Goal: Task Accomplishment & Management: Manage account settings

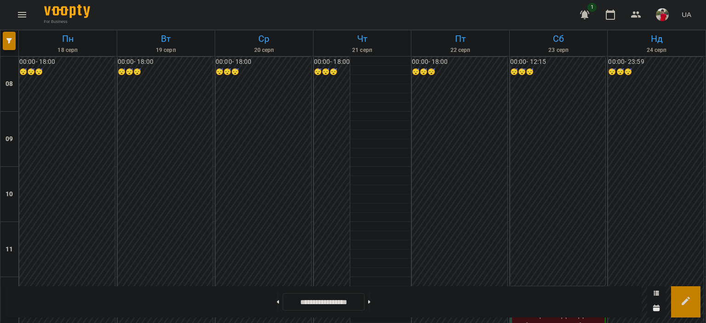
scroll to position [519, 0]
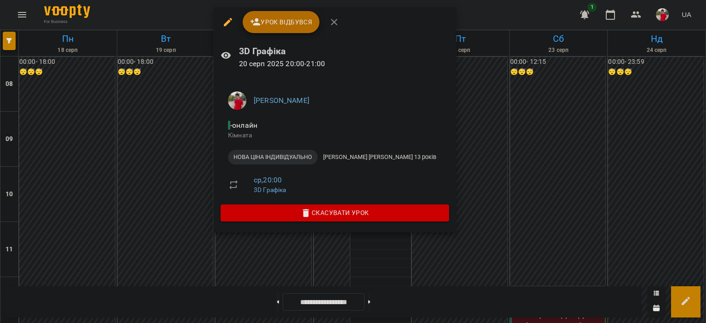
click at [287, 9] on div "Урок відбувся" at bounding box center [334, 21] width 243 height 29
click at [290, 25] on span "Урок відбувся" at bounding box center [281, 22] width 63 height 11
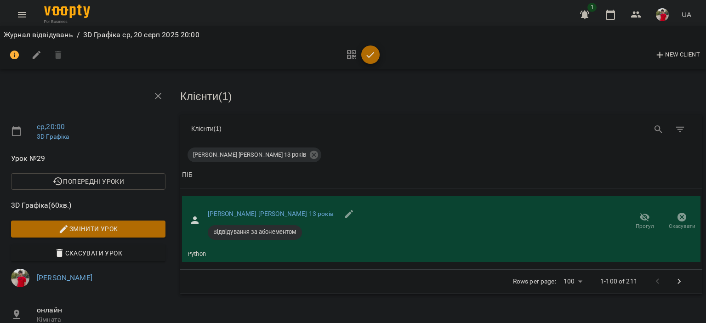
click at [372, 58] on icon "button" at bounding box center [370, 55] width 11 height 11
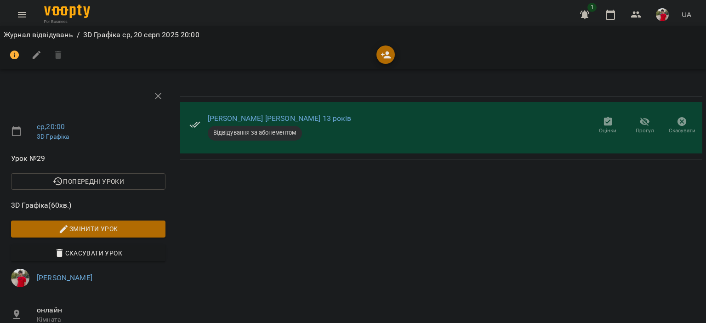
click at [600, 129] on span "Оцінки" at bounding box center [607, 131] width 17 height 8
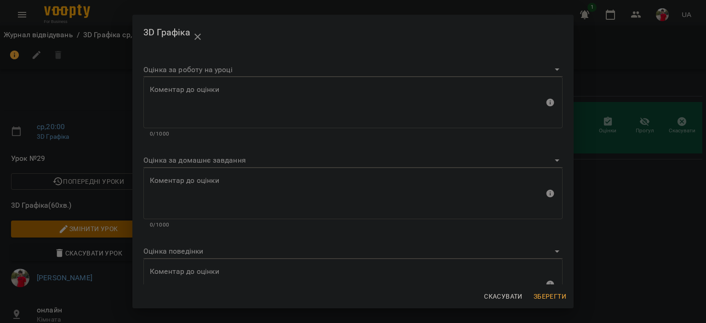
click at [203, 65] on body "For Business 1 UA Журнал відвідувань / 3D Графіка [DATE] 20:00 ср , 20:00 3D Гр…" at bounding box center [353, 218] width 706 height 437
click at [200, 93] on li "Задовільно" at bounding box center [349, 97] width 412 height 17
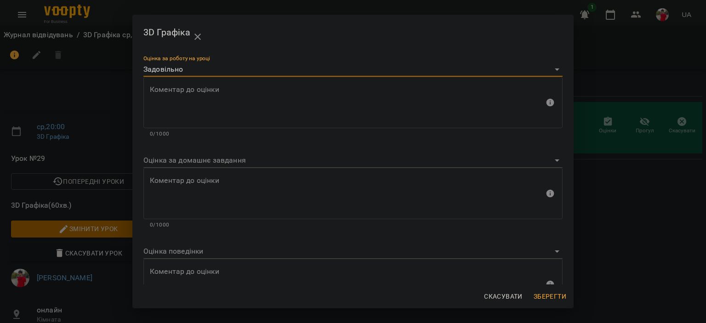
click at [189, 67] on body "For Business 1 UA Журнал відвідувань / 3D Графіка [DATE] 20:00 ср , 20:00 3D Гр…" at bounding box center [353, 218] width 706 height 437
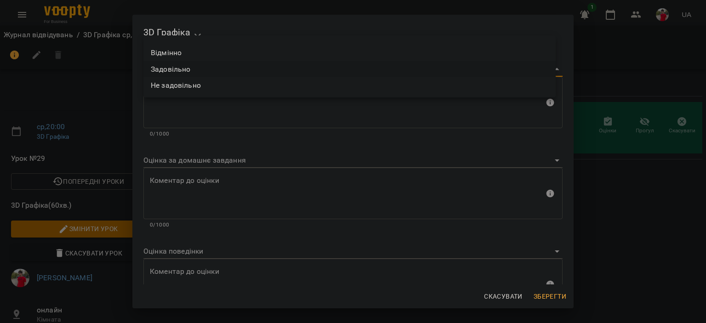
click at [181, 53] on li "Відмінно" at bounding box center [349, 53] width 412 height 17
type input "*********"
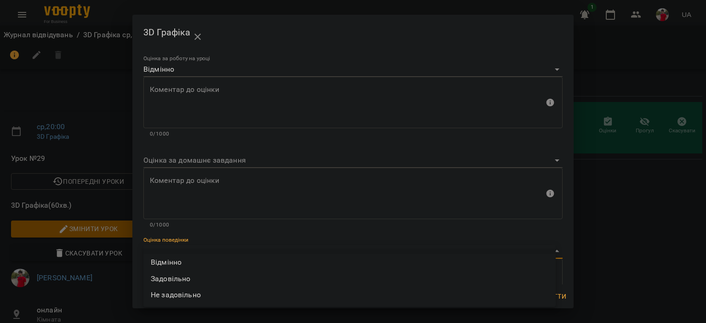
click at [179, 249] on body "For Business 1 UA Журнал відвідувань / 3D Графіка [DATE] 20:00 ср , 20:00 3D Гр…" at bounding box center [353, 218] width 706 height 437
click at [189, 264] on li "Відмінно" at bounding box center [349, 262] width 412 height 17
type input "*********"
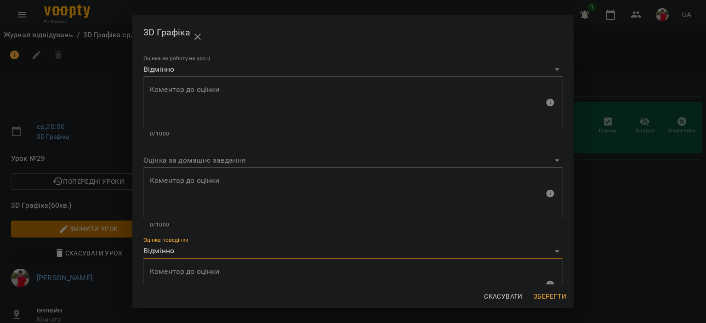
click at [551, 296] on span "Зберегти" at bounding box center [550, 296] width 33 height 11
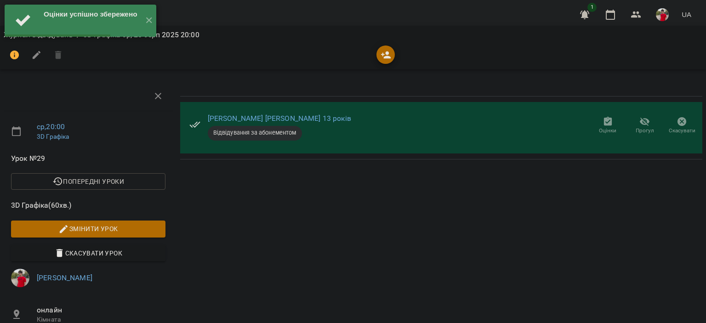
drag, startPoint x: 516, startPoint y: 196, endPoint x: 513, endPoint y: 182, distance: 14.1
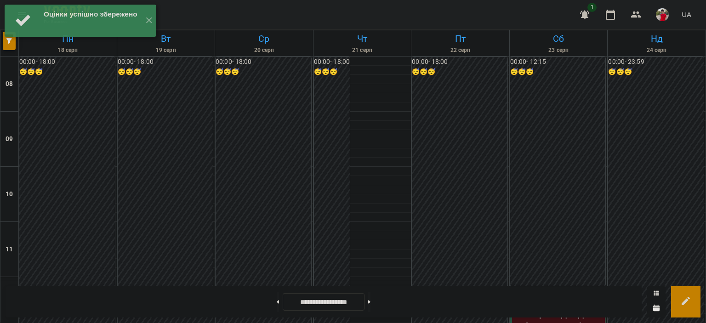
scroll to position [552, 0]
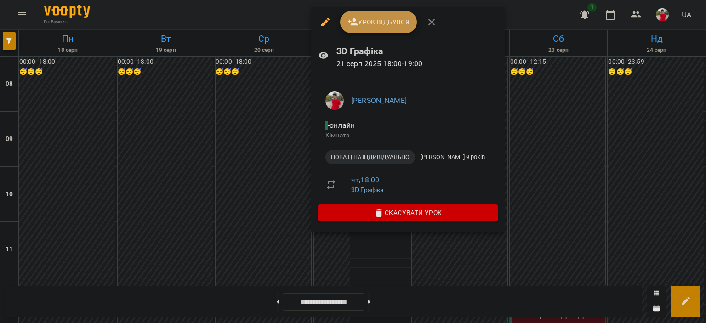
click at [385, 22] on span "Урок відбувся" at bounding box center [379, 22] width 63 height 11
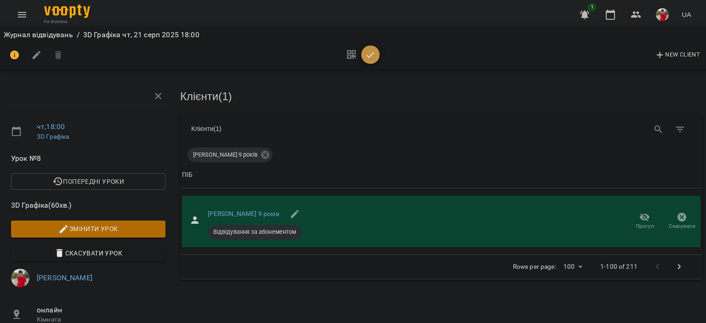
click at [372, 58] on icon "button" at bounding box center [370, 55] width 11 height 11
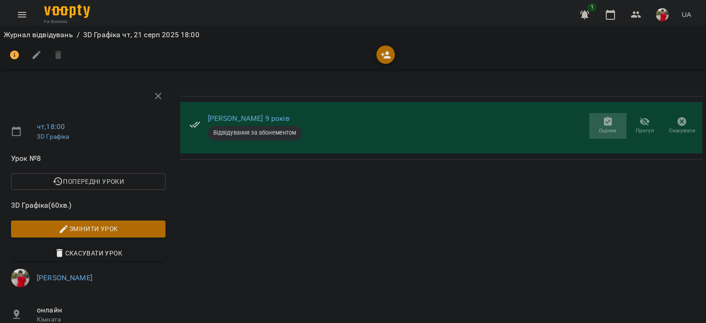
click at [603, 122] on icon "button" at bounding box center [608, 121] width 11 height 11
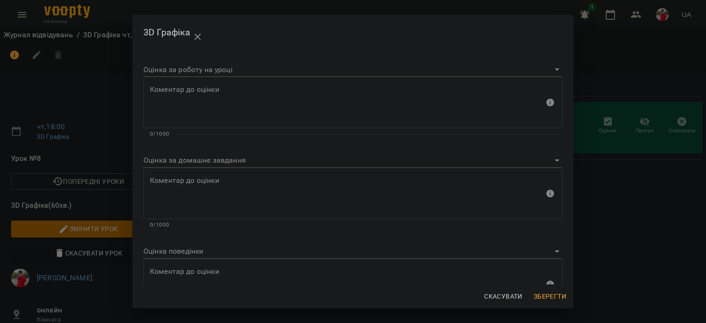
click at [199, 66] on body "For Business 1 UA Журнал відвідувань / 3D Графіка [DATE] 18:00 чт , 18:00 3D Гр…" at bounding box center [353, 218] width 706 height 437
click at [193, 95] on li "Задовільно" at bounding box center [349, 97] width 412 height 17
type input "**********"
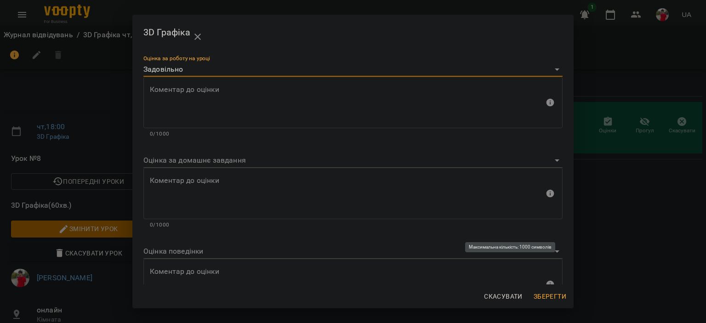
click at [195, 259] on div "Коментар до оцінки Коментар до оцінки 0/1000" at bounding box center [352, 290] width 419 height 62
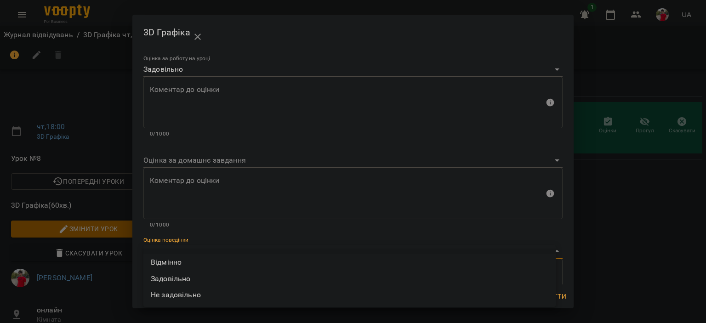
click at [190, 254] on body "**********" at bounding box center [353, 218] width 706 height 437
click at [189, 275] on li "Задовільно" at bounding box center [349, 279] width 412 height 17
type input "**********"
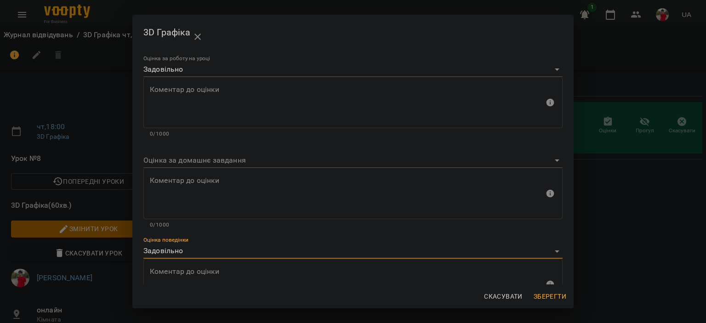
click at [550, 292] on span "Зберегти" at bounding box center [550, 296] width 33 height 11
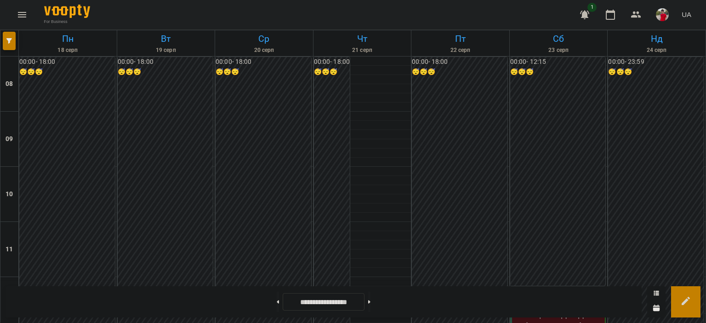
scroll to position [506, 0]
